Goal: Go to known website

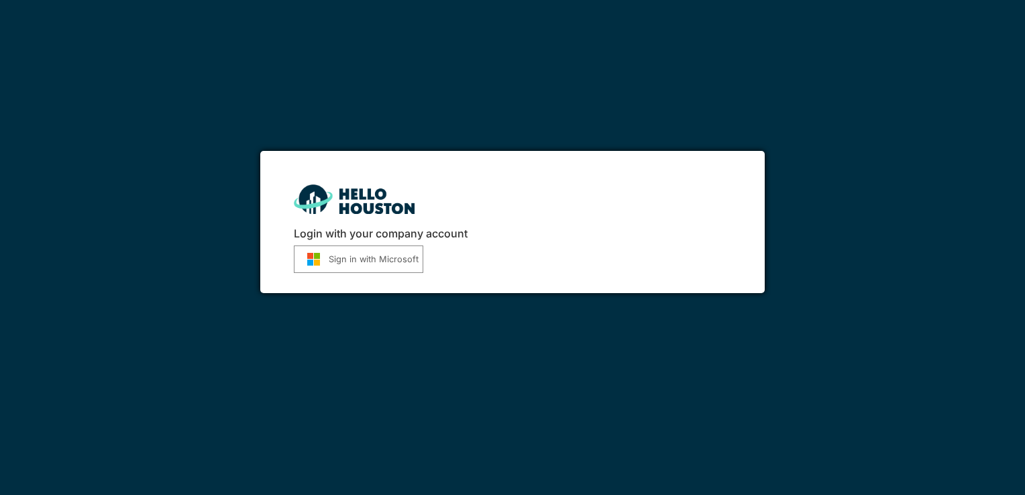
click at [711, 325] on div "Login with your company account Sign in with Microsoft" at bounding box center [512, 247] width 1025 height 495
click at [372, 260] on button "Sign in with Microsoft" at bounding box center [358, 258] width 129 height 27
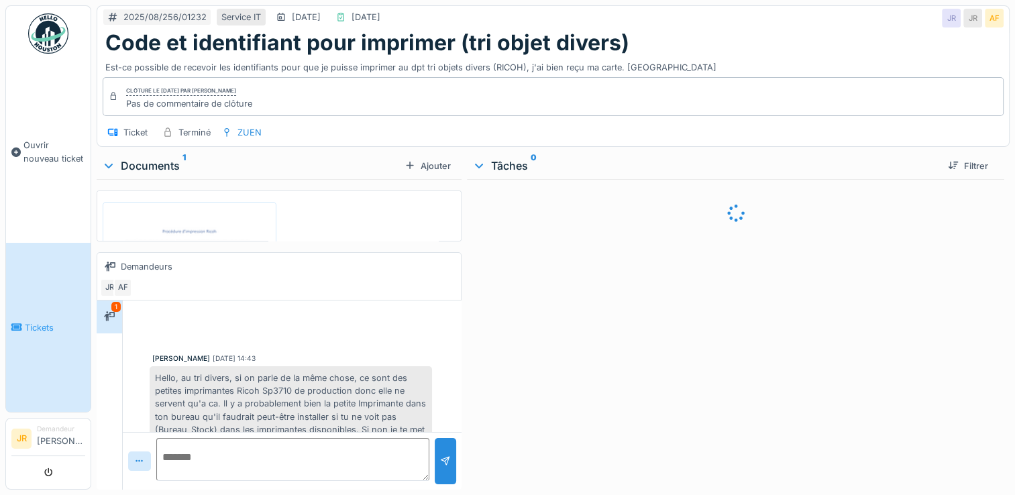
scroll to position [370, 0]
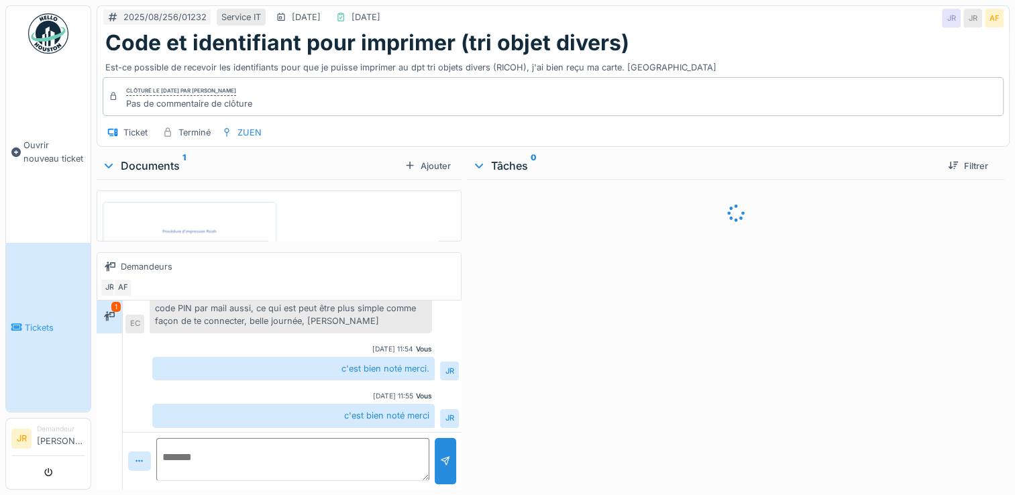
click at [215, 225] on img at bounding box center [189, 323] width 167 height 236
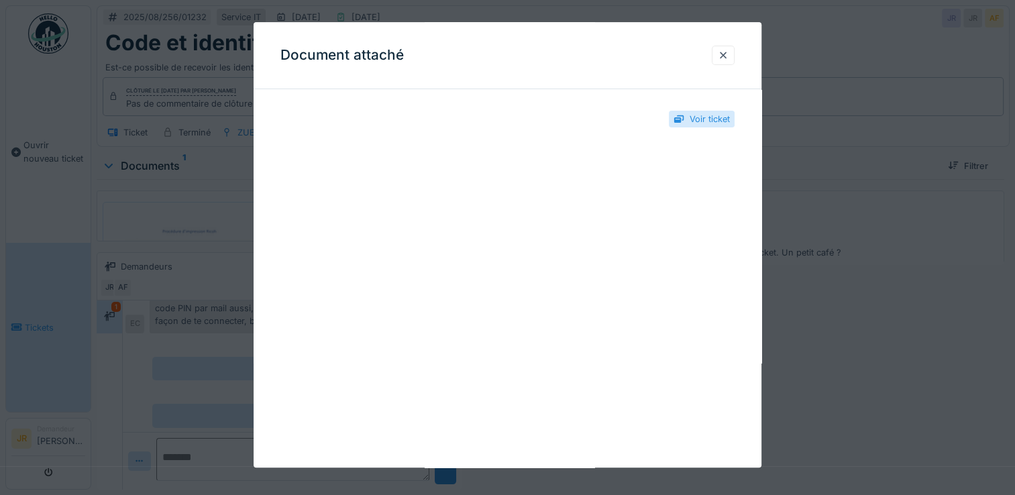
drag, startPoint x: 282, startPoint y: 220, endPoint x: 744, endPoint y: 212, distance: 462.1
click at [744, 212] on div "**********" at bounding box center [508, 388] width 508 height 576
drag, startPoint x: 462, startPoint y: 50, endPoint x: 473, endPoint y: 48, distance: 10.8
click at [464, 49] on div "Document attaché" at bounding box center [508, 55] width 508 height 67
